Goal: Information Seeking & Learning: Learn about a topic

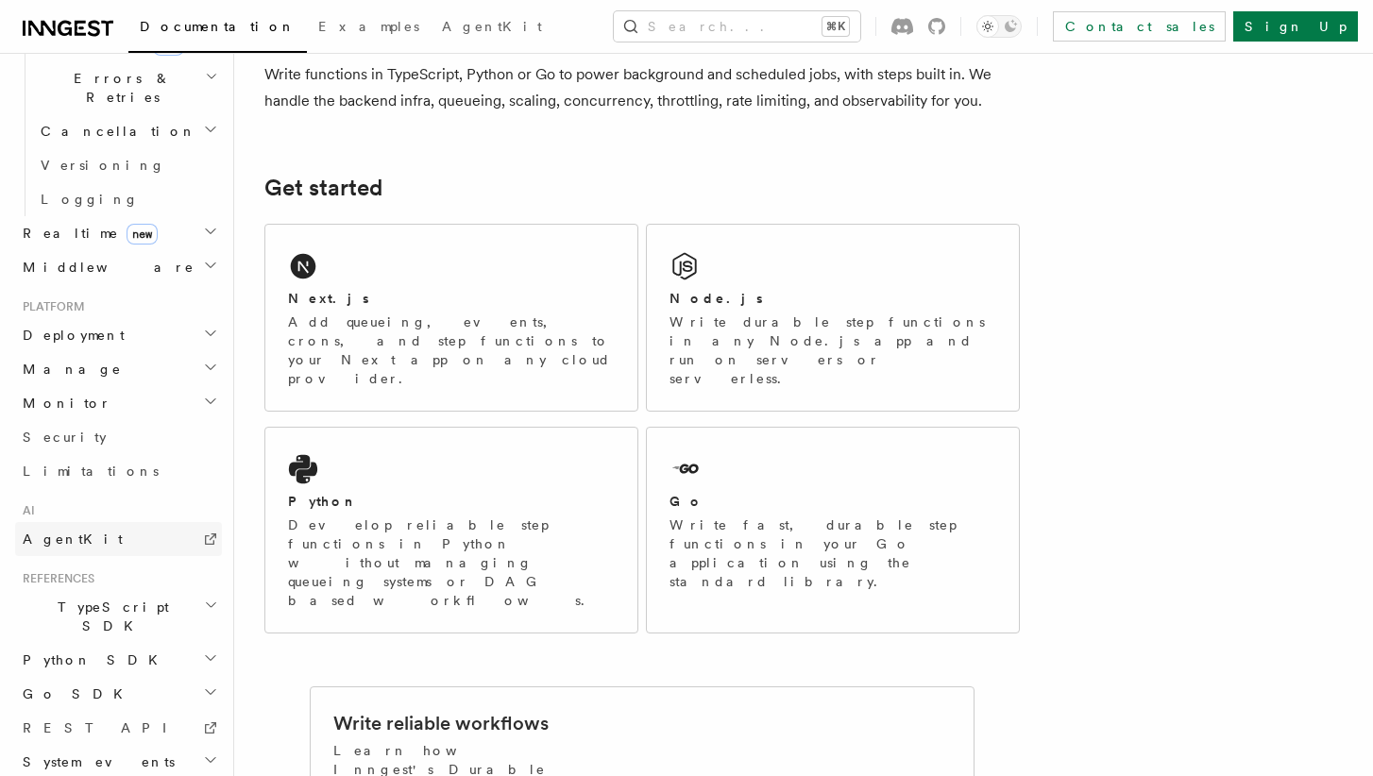
scroll to position [735, 0]
click at [122, 523] on link "AgentKit" at bounding box center [118, 540] width 207 height 34
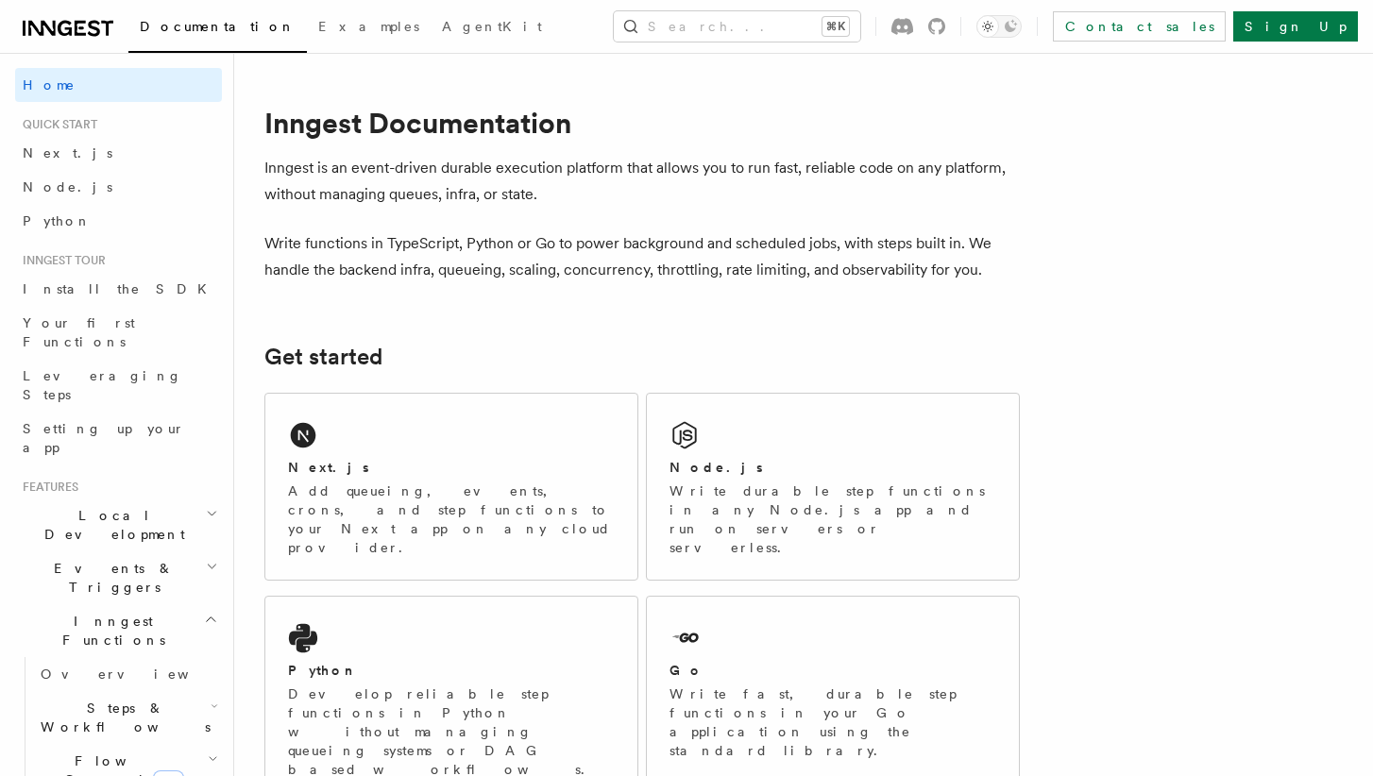
scroll to position [0, 0]
click at [87, 149] on link "Next.js" at bounding box center [118, 153] width 207 height 34
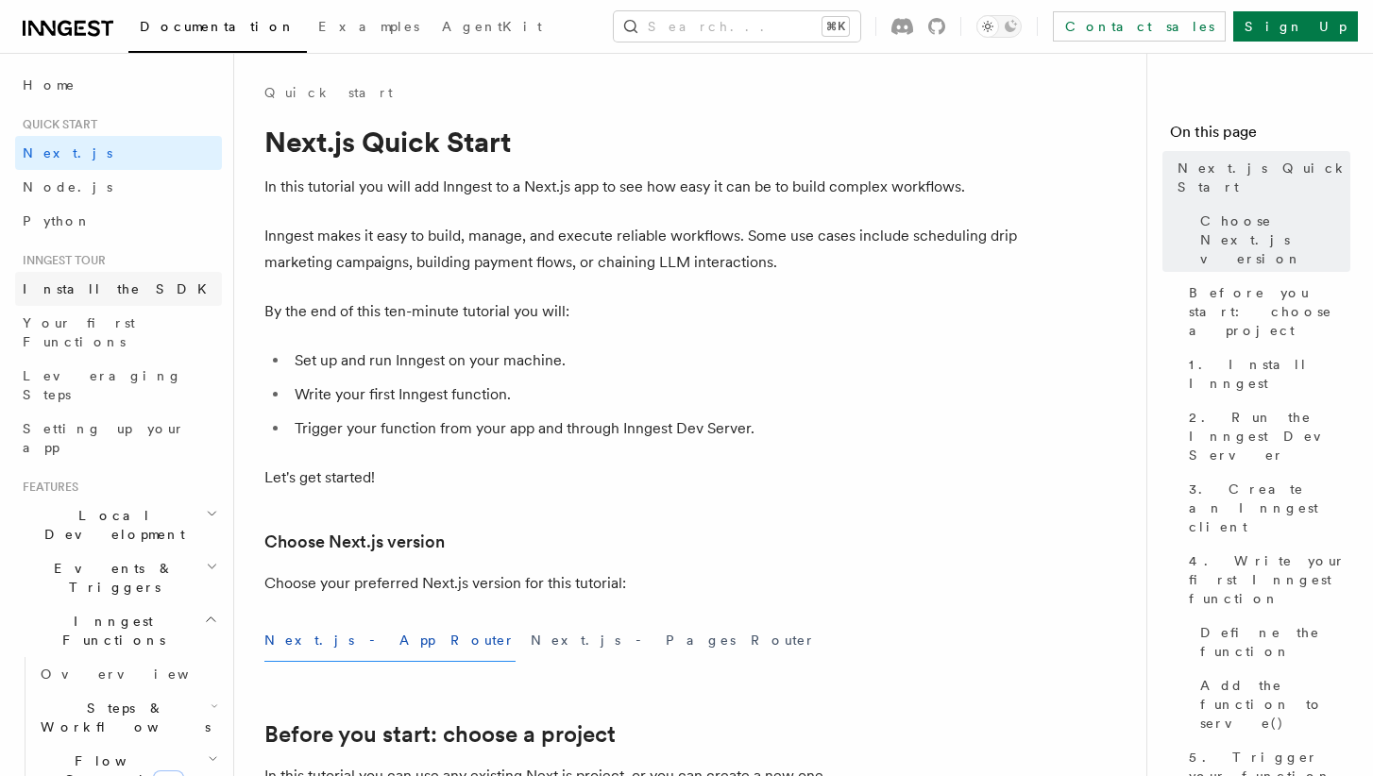
click at [80, 288] on span "Install the SDK" at bounding box center [120, 288] width 195 height 15
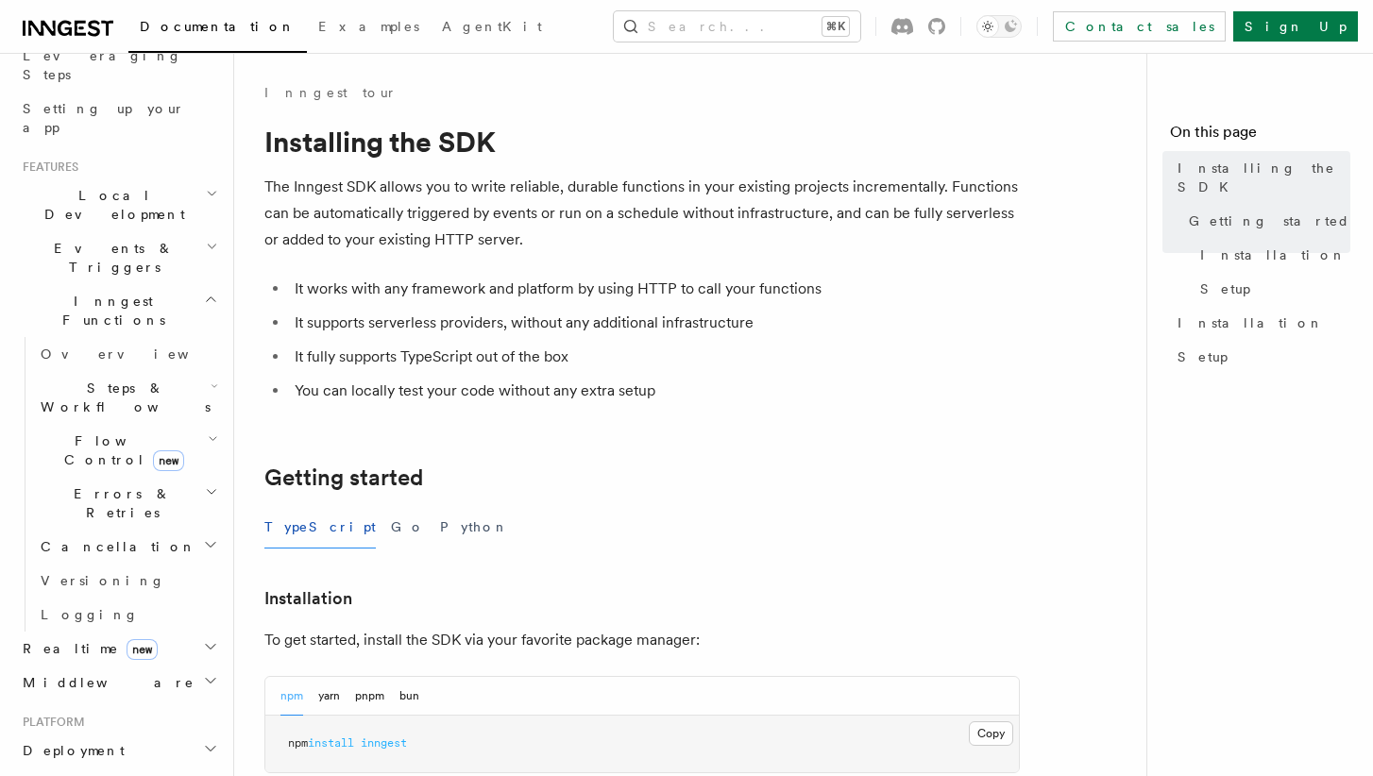
scroll to position [322, 0]
click at [114, 430] on span "Flow Control new" at bounding box center [120, 449] width 175 height 38
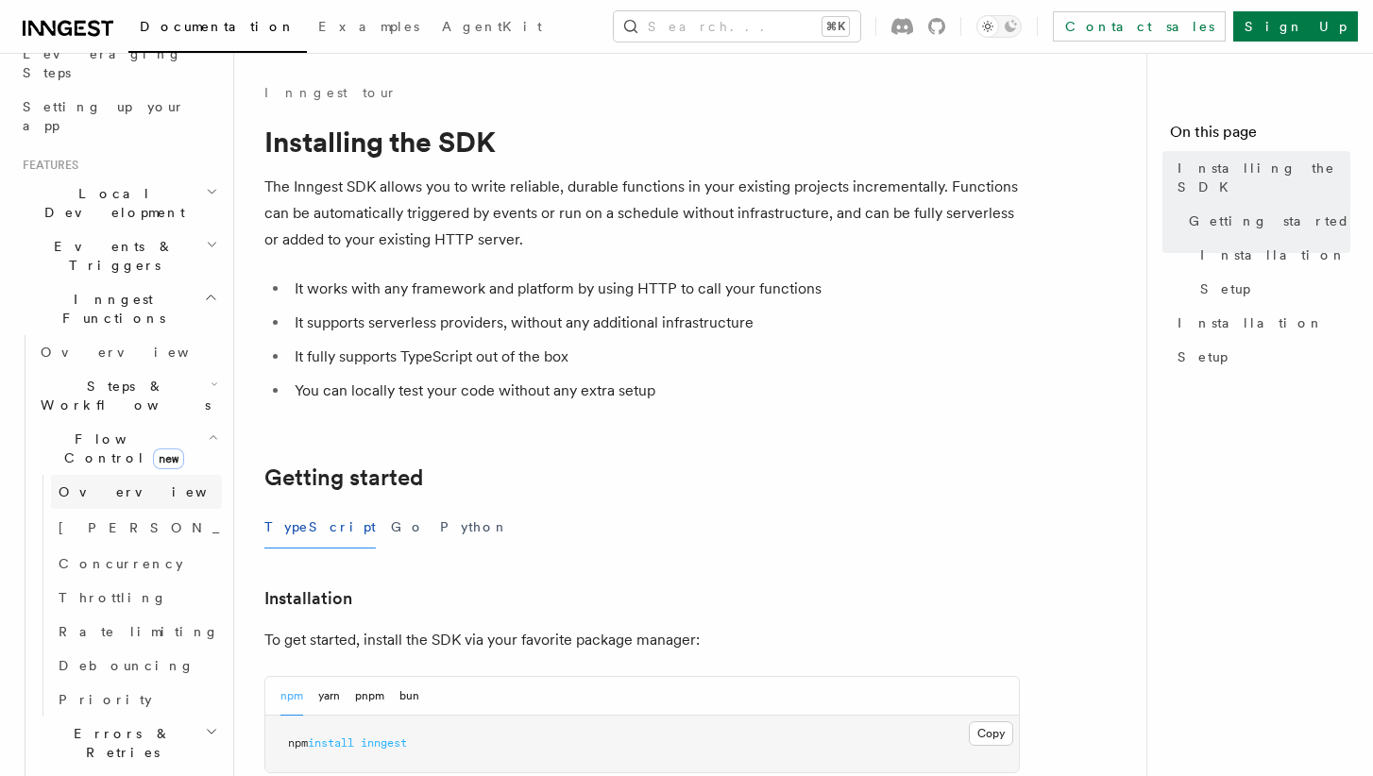
click at [108, 484] on span "Overview" at bounding box center [156, 491] width 194 height 15
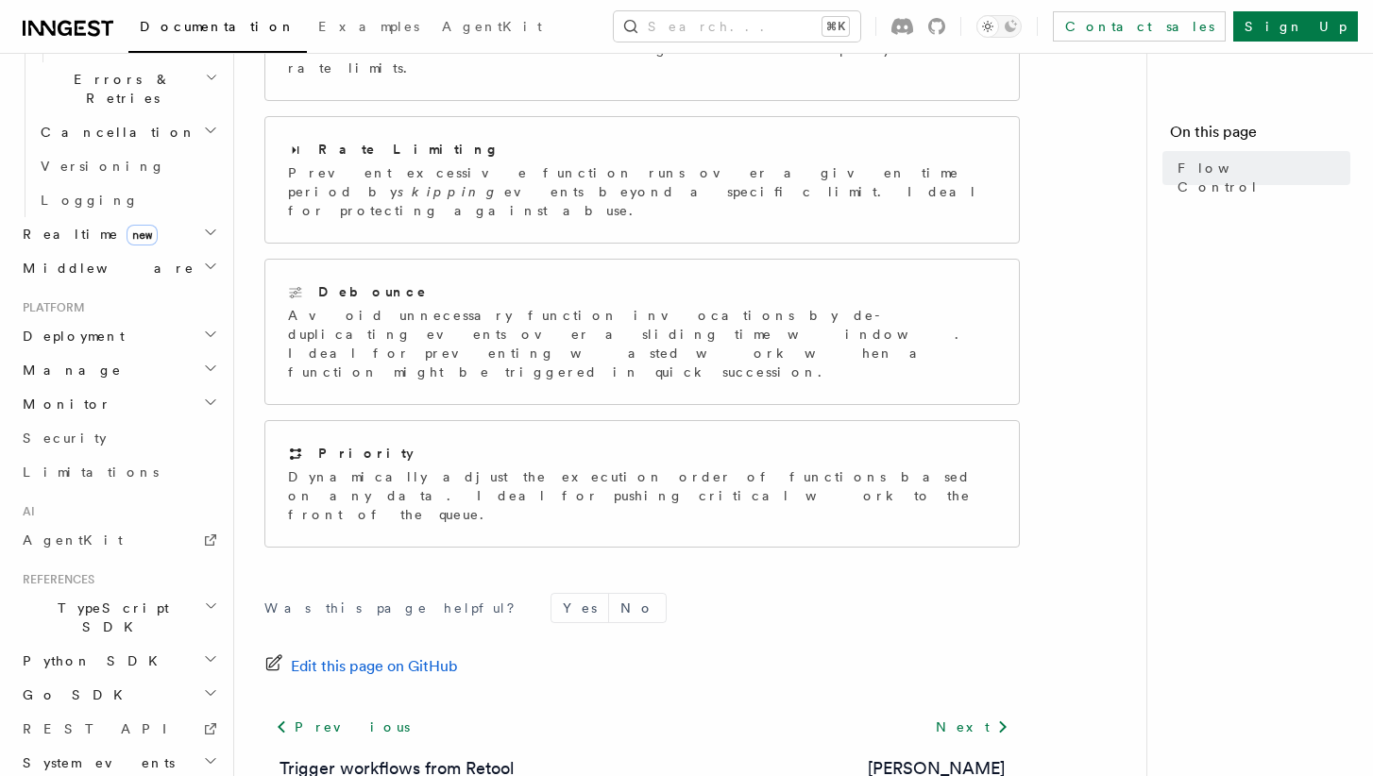
scroll to position [527, 0]
